Goal: Information Seeking & Learning: Learn about a topic

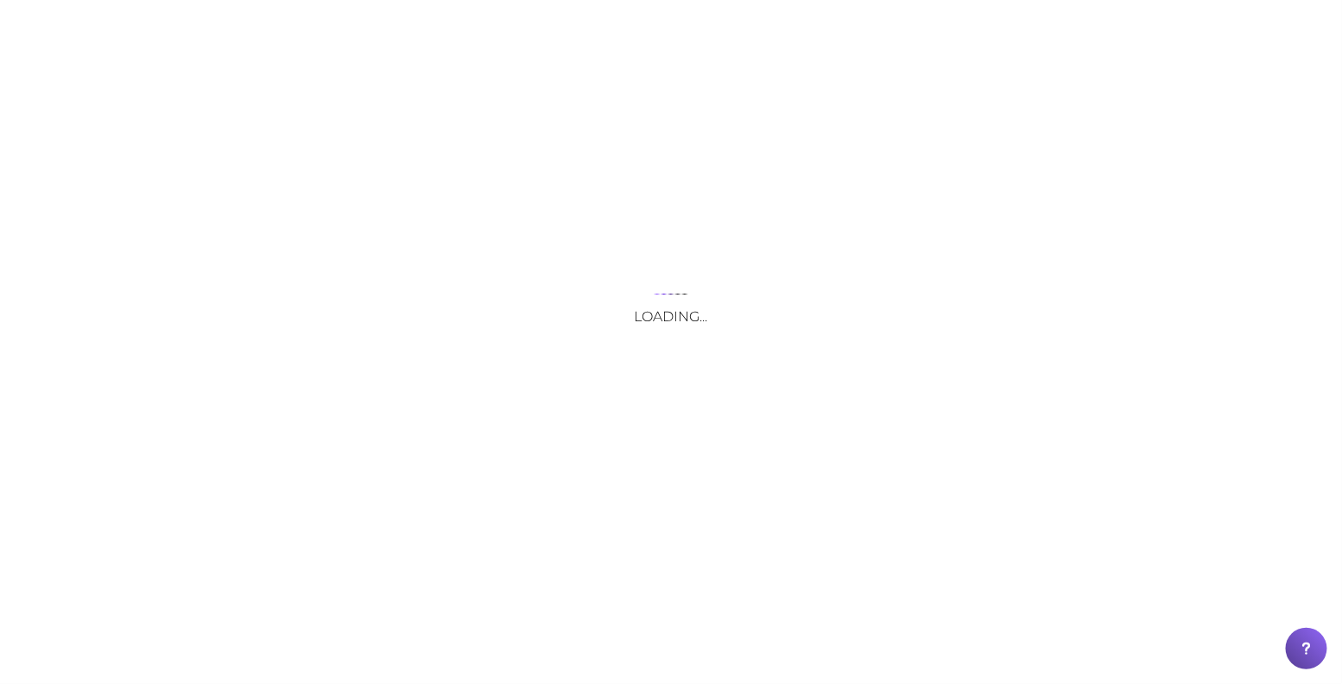
click at [732, 20] on div "Loading..." at bounding box center [671, 342] width 1342 height 684
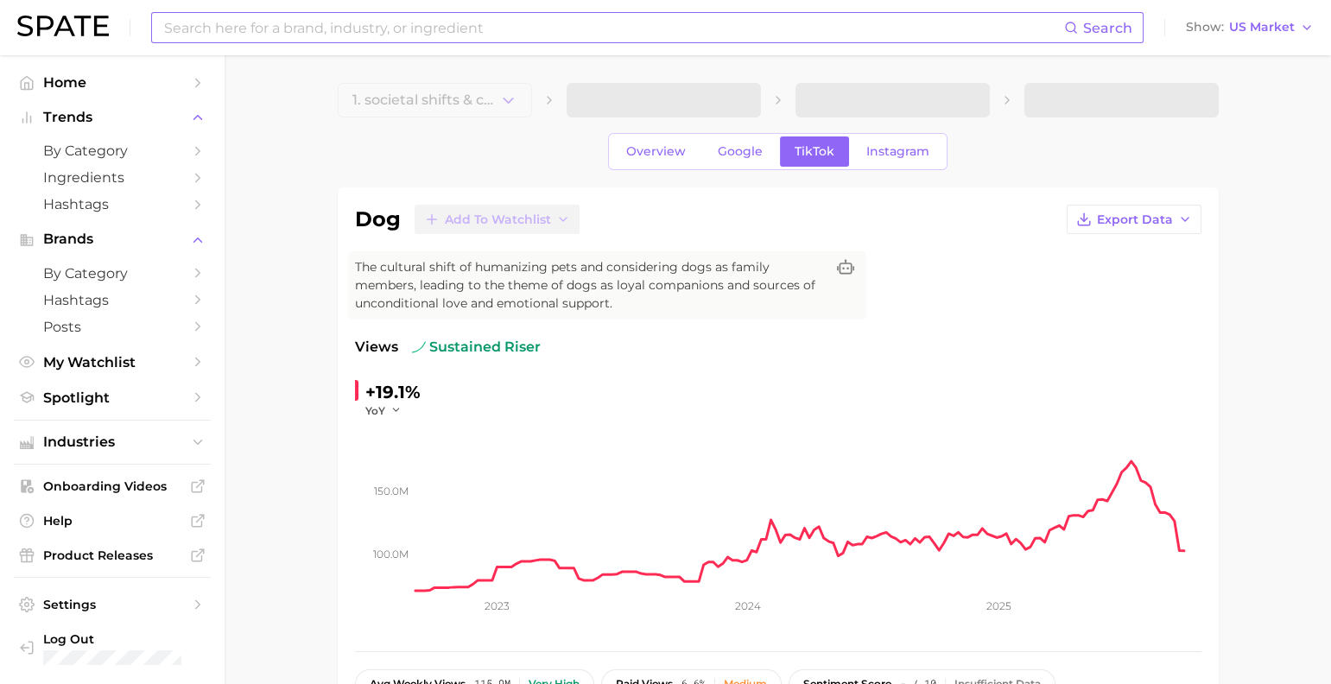
click at [471, 29] on input at bounding box center [613, 27] width 902 height 29
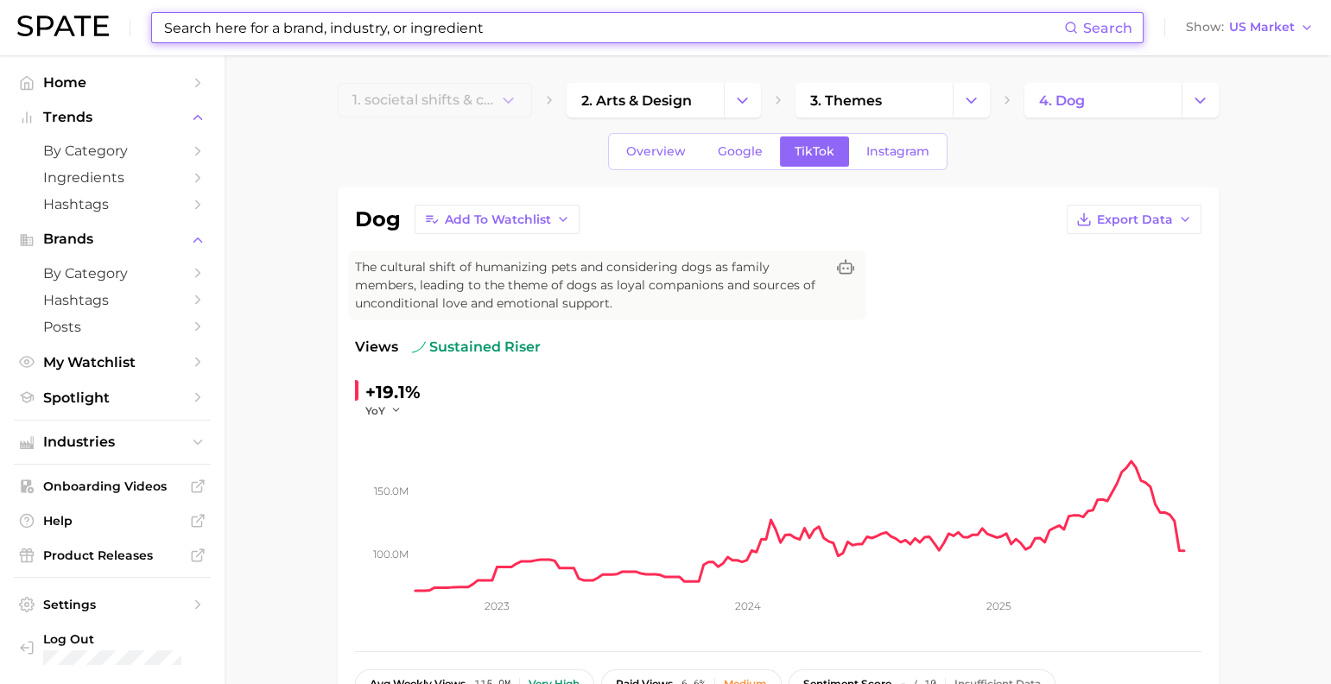
paste input "Sculptra"
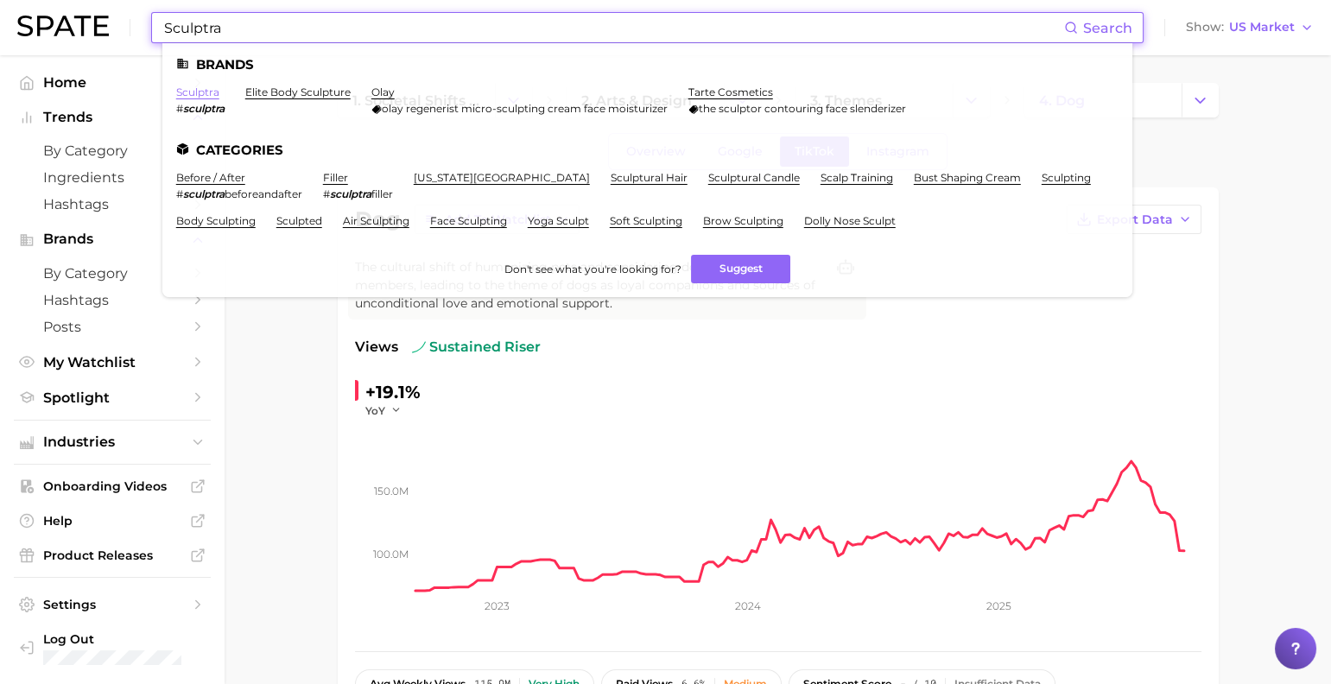
type input "Sculptra"
click at [219, 94] on link "sculptra" at bounding box center [197, 91] width 43 height 13
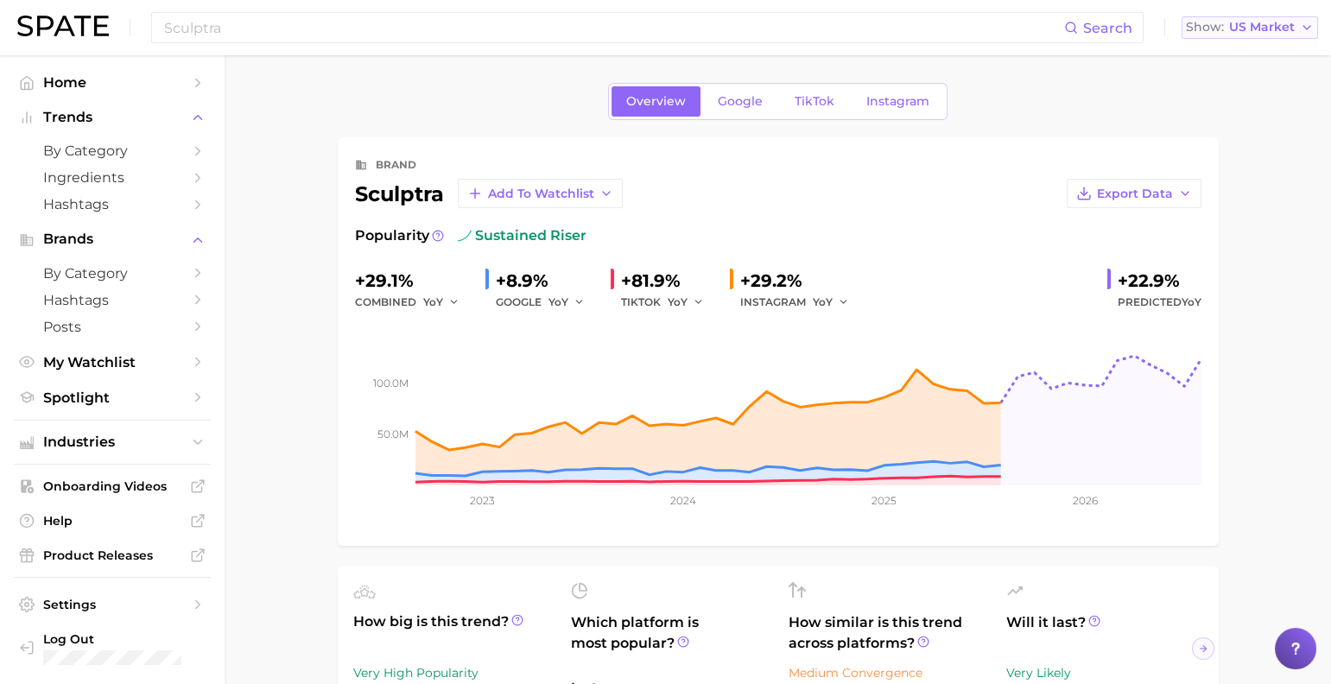
click at [1230, 27] on span "US Market" at bounding box center [1262, 26] width 66 height 9
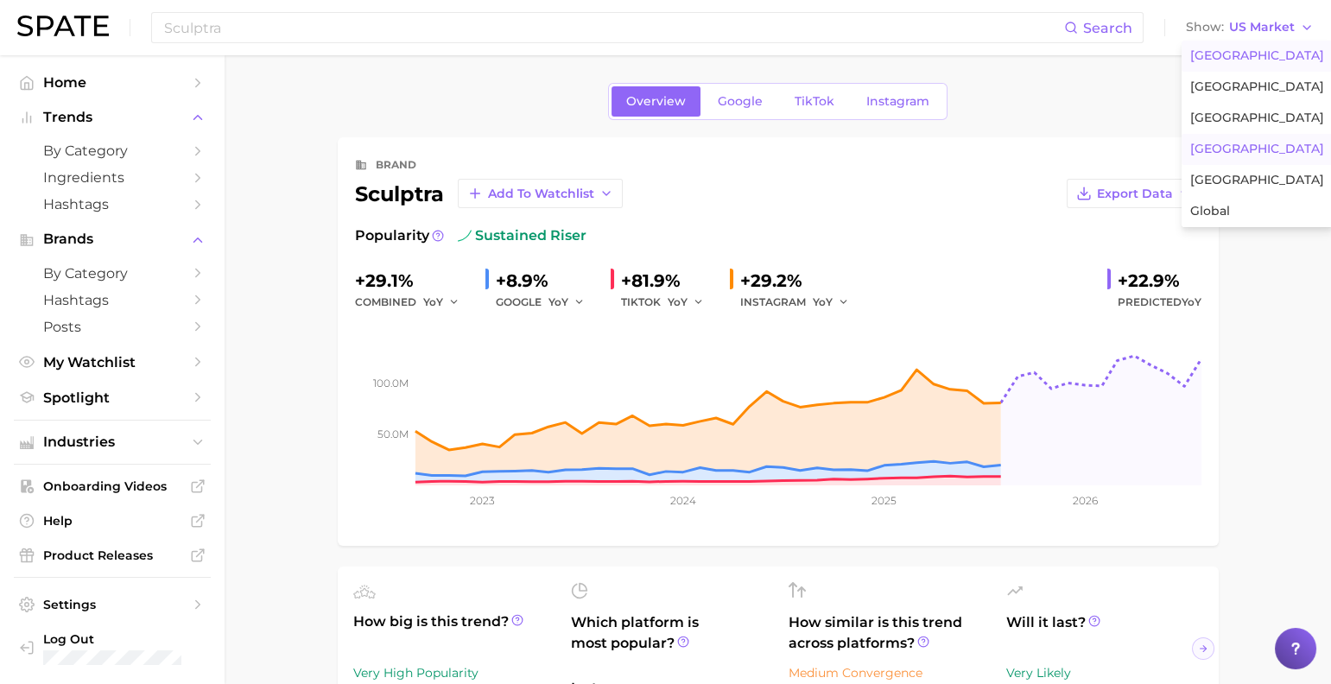
click at [1263, 156] on span "South Korea" at bounding box center [1257, 149] width 134 height 15
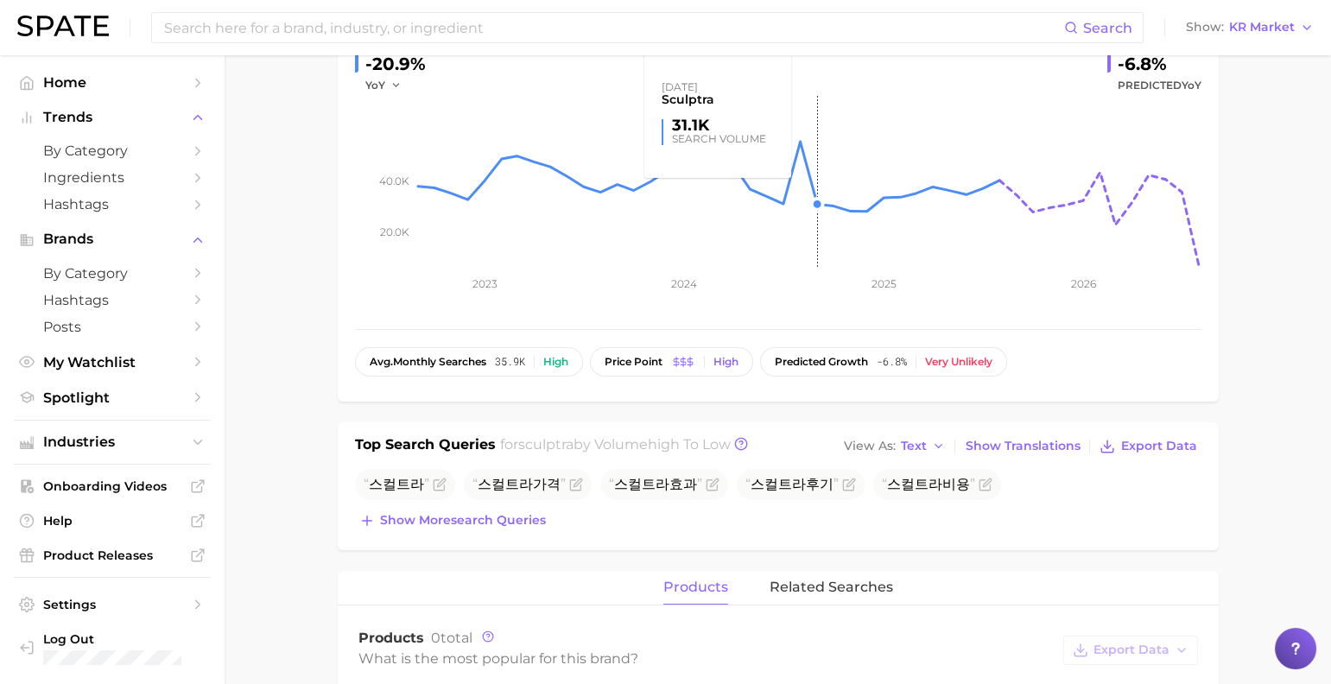
scroll to position [226, 0]
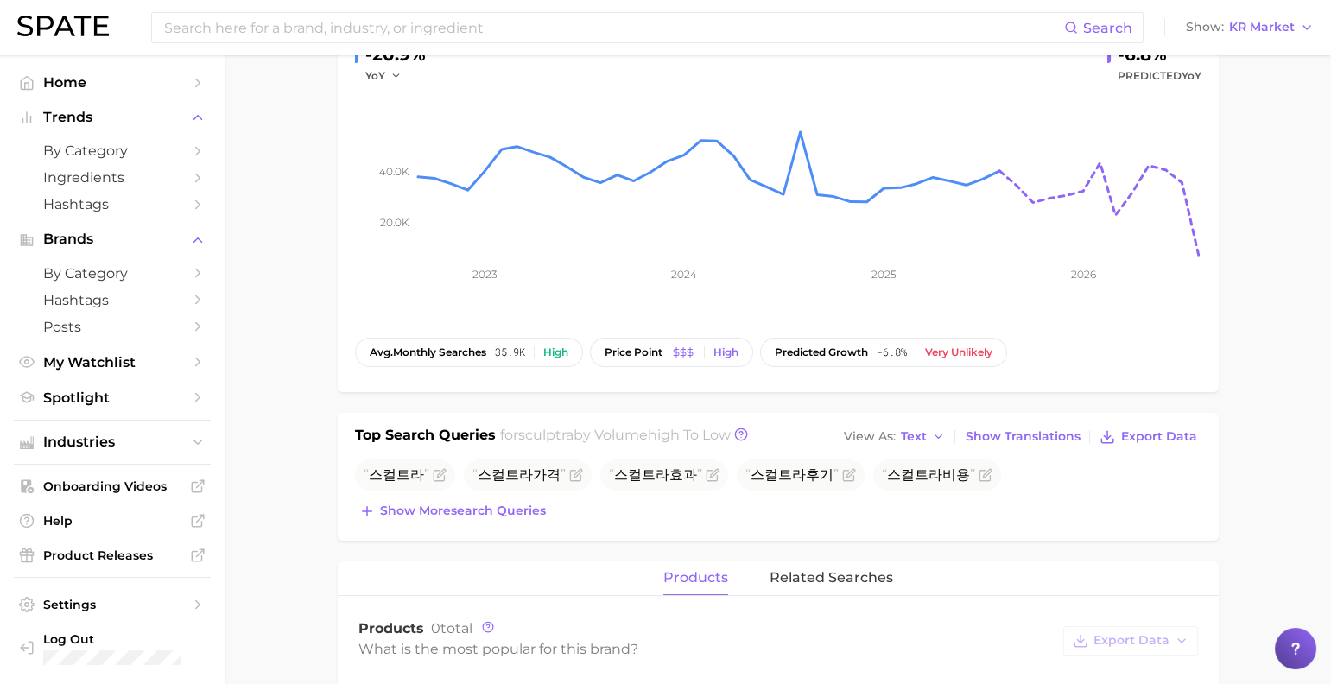
click at [505, 541] on div "Top Search Queries for sculptra by Volume high to low View As Text Show Transla…" at bounding box center [778, 477] width 881 height 128
click at [523, 518] on span "Show more search queries" at bounding box center [463, 510] width 166 height 15
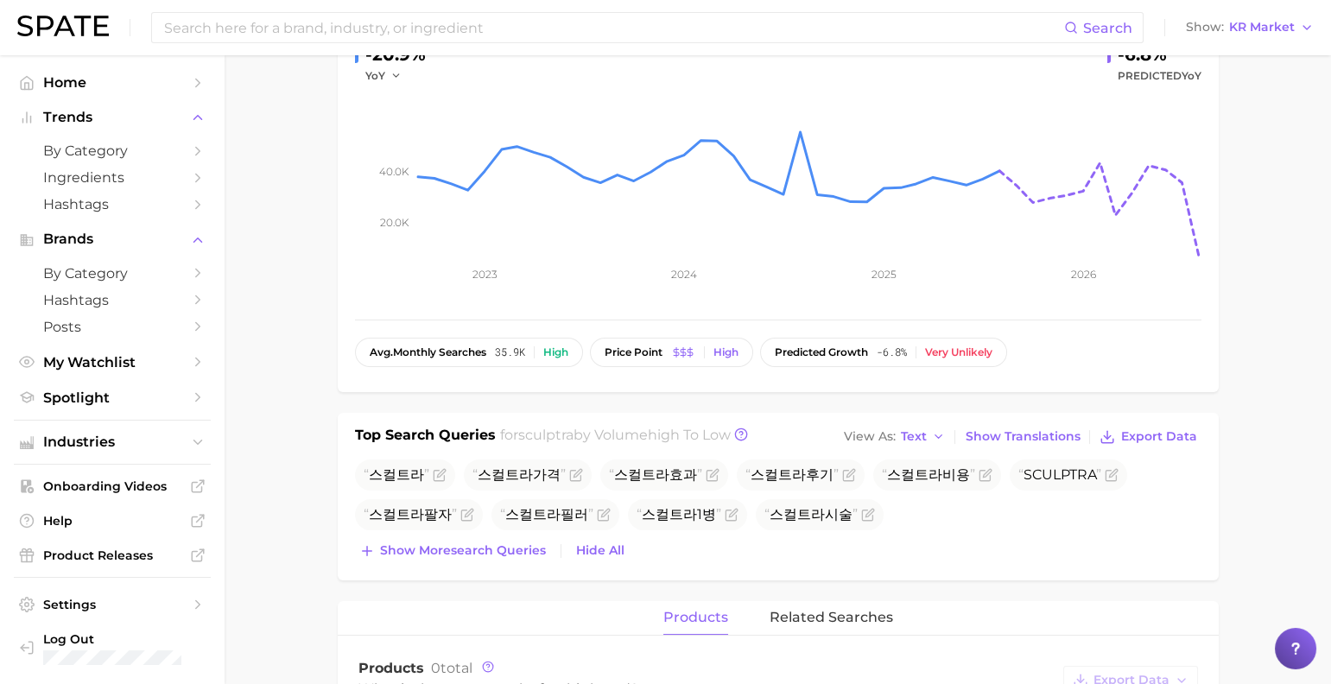
scroll to position [367, 0]
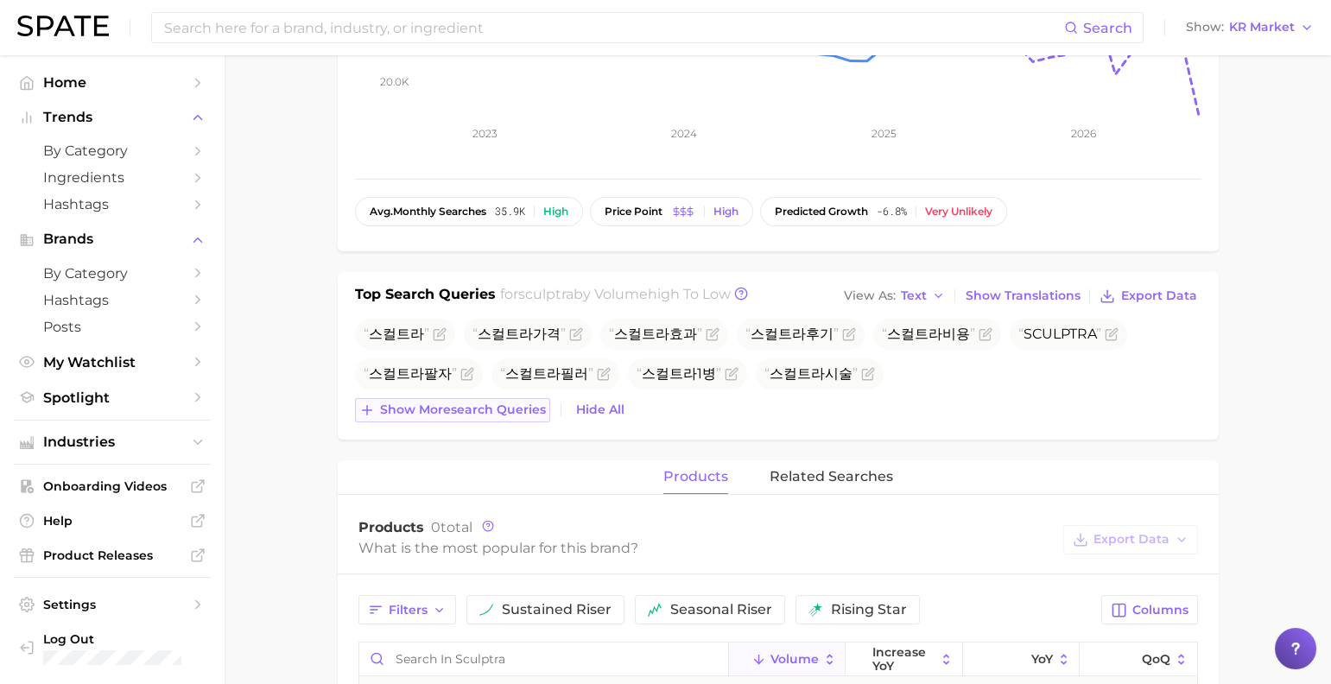
click at [538, 417] on span "Show more search queries" at bounding box center [463, 409] width 166 height 15
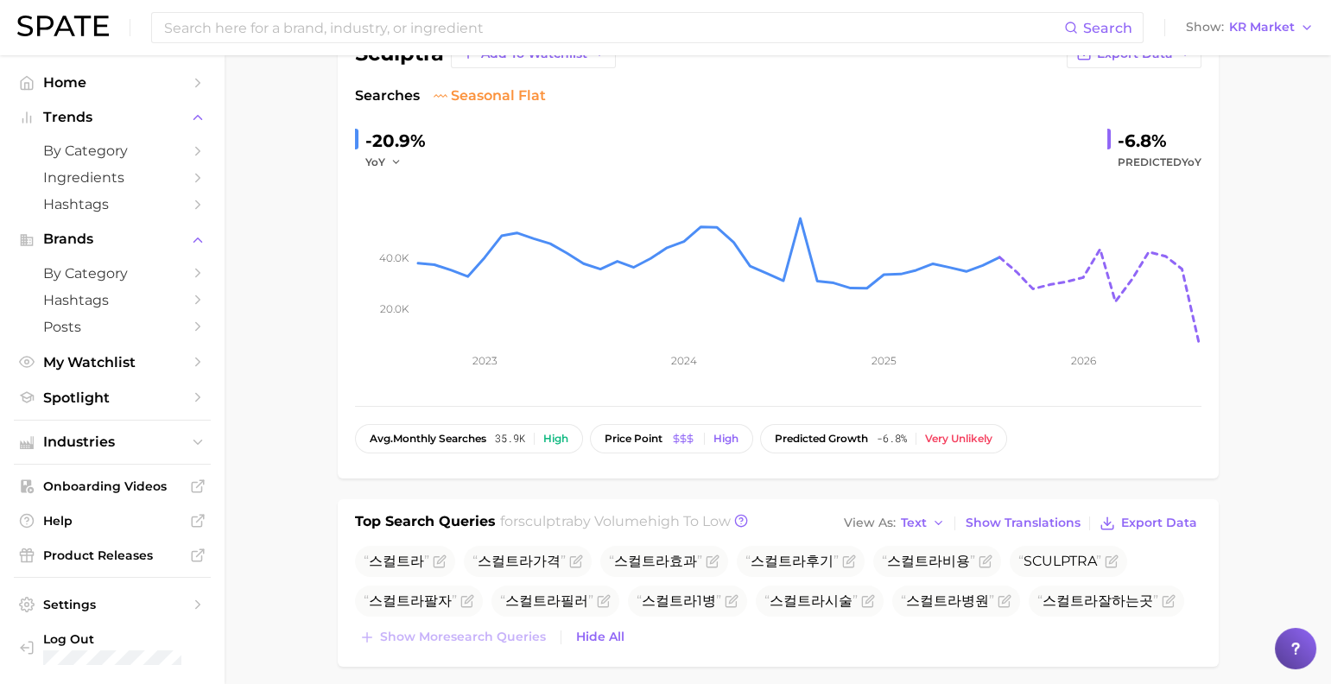
scroll to position [0, 0]
